Goal: Use online tool/utility: Utilize a website feature to perform a specific function

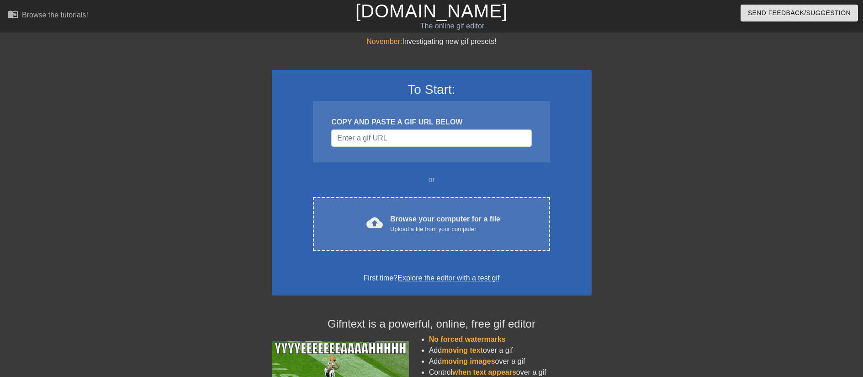
click at [362, 133] on input "Username" at bounding box center [431, 137] width 200 height 17
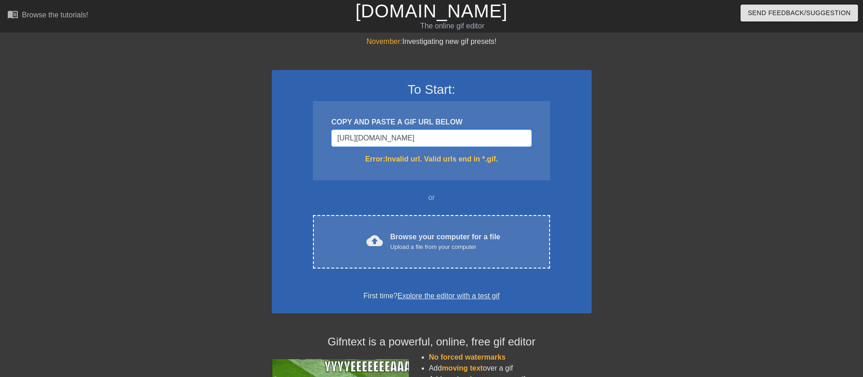
click at [348, 141] on input "[URL][DOMAIN_NAME]" at bounding box center [431, 137] width 200 height 17
paste input "s://[DOMAIN_NAME][URL]"
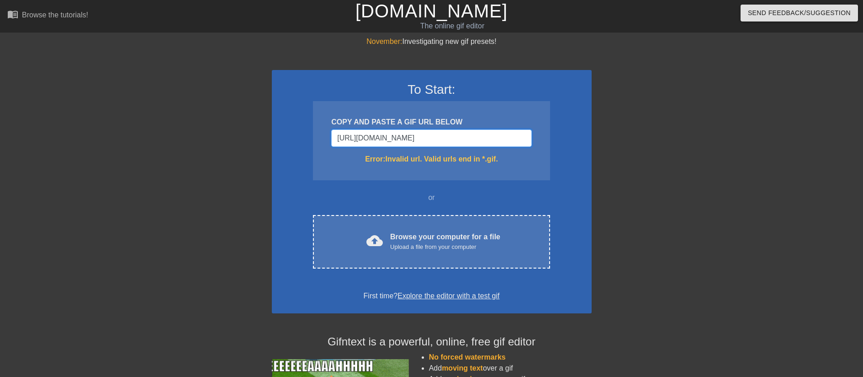
type input "[URL][DOMAIN_NAME]"
click at [289, 186] on div "To Start: COPY AND PASTE A GIF URL BELOW [URL][DOMAIN_NAME] Error: Invalid url.…" at bounding box center [432, 191] width 320 height 243
click at [358, 143] on input "[URL][DOMAIN_NAME]" at bounding box center [431, 137] width 200 height 17
click at [359, 138] on input "[URL][DOMAIN_NAME]" at bounding box center [431, 137] width 200 height 17
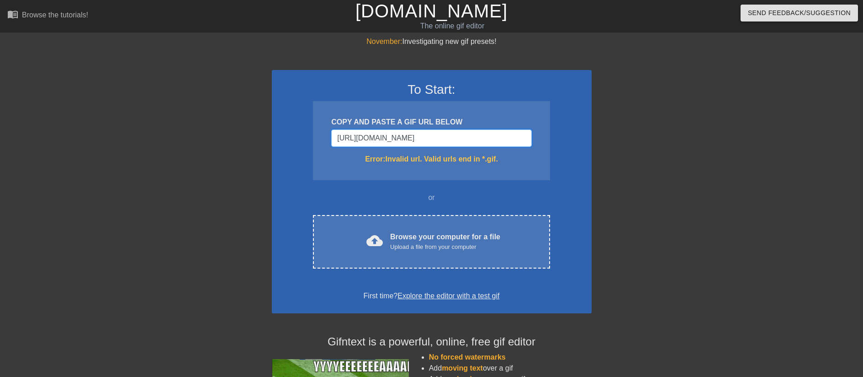
click at [359, 138] on input "[URL][DOMAIN_NAME]" at bounding box center [431, 137] width 200 height 17
